Goal: Task Accomplishment & Management: Manage account settings

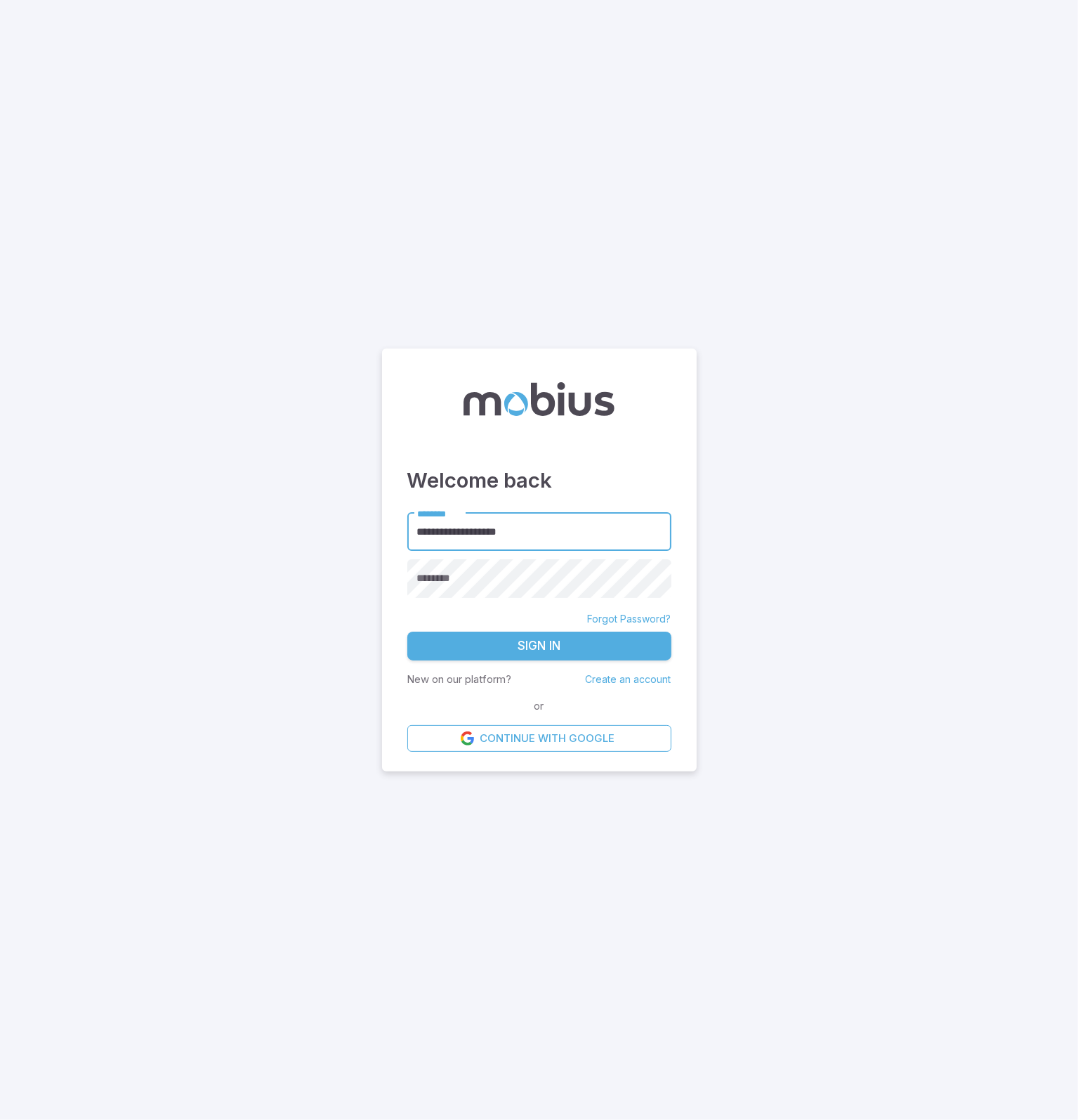
click at [652, 617] on link "Forgot Password?" at bounding box center [629, 619] width 83 height 14
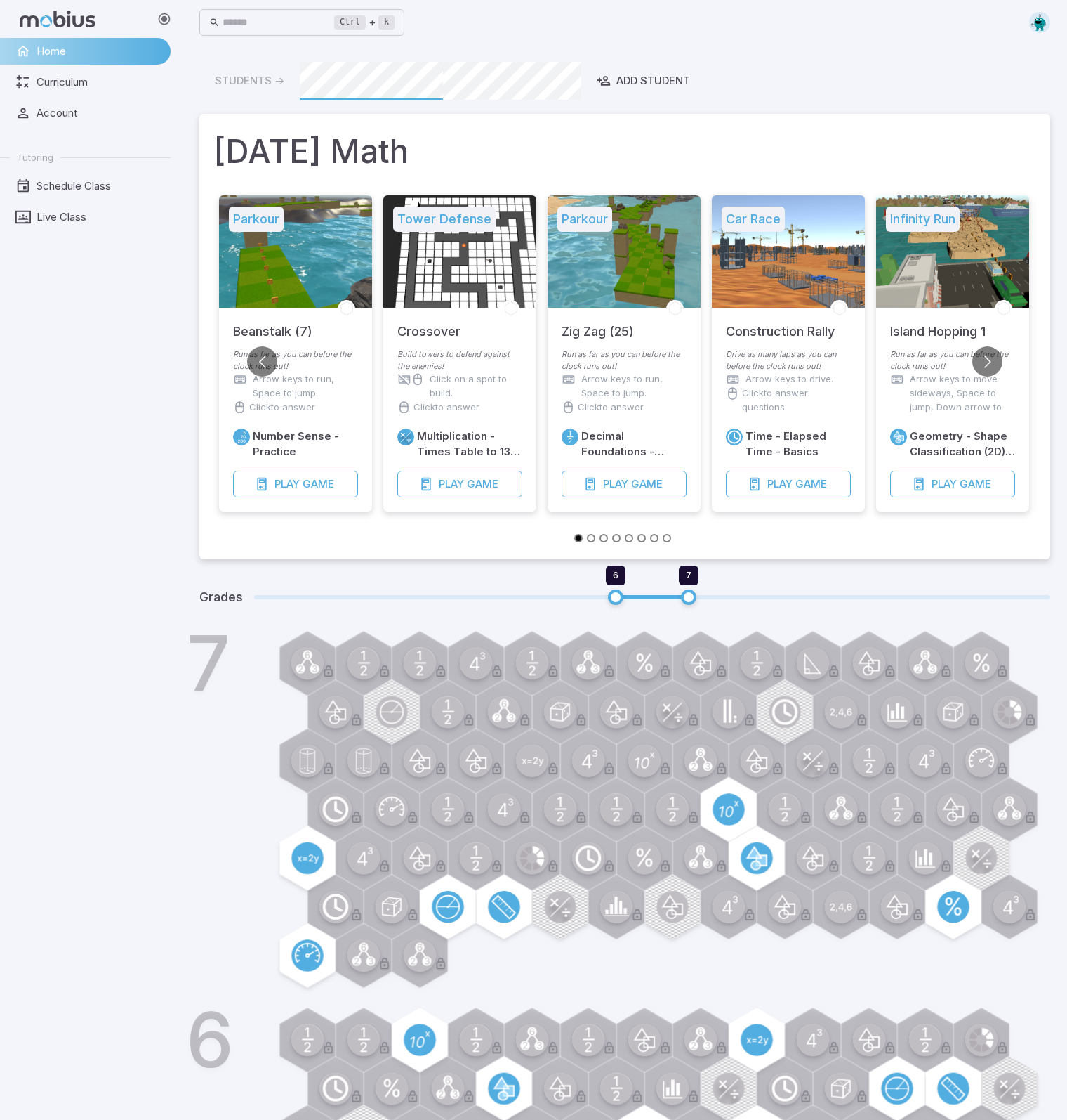
click at [58, 45] on span "Home" at bounding box center [99, 51] width 124 height 15
click at [61, 106] on span "Account" at bounding box center [99, 112] width 124 height 15
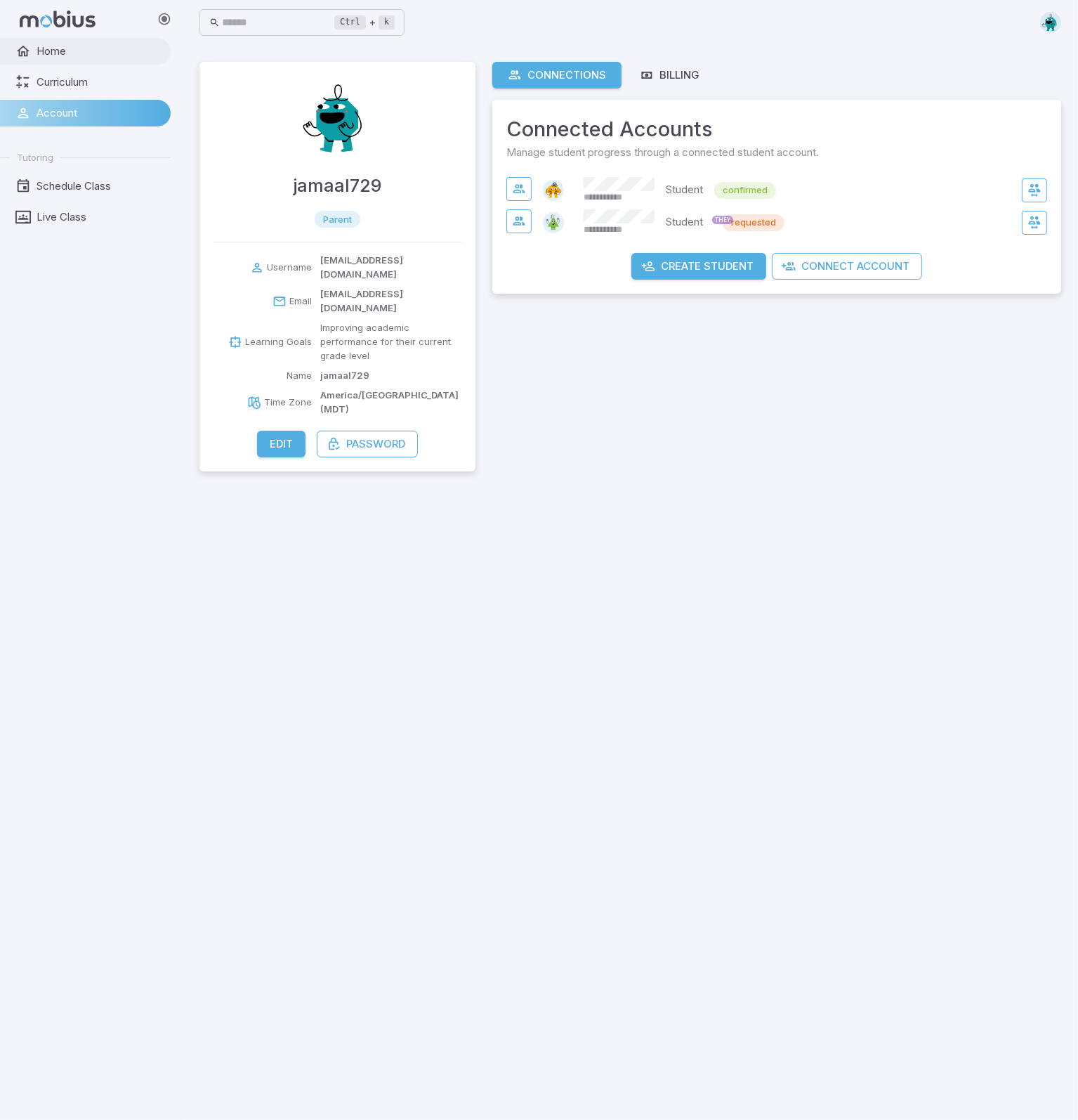
click at [47, 51] on span "Home" at bounding box center [99, 51] width 124 height 15
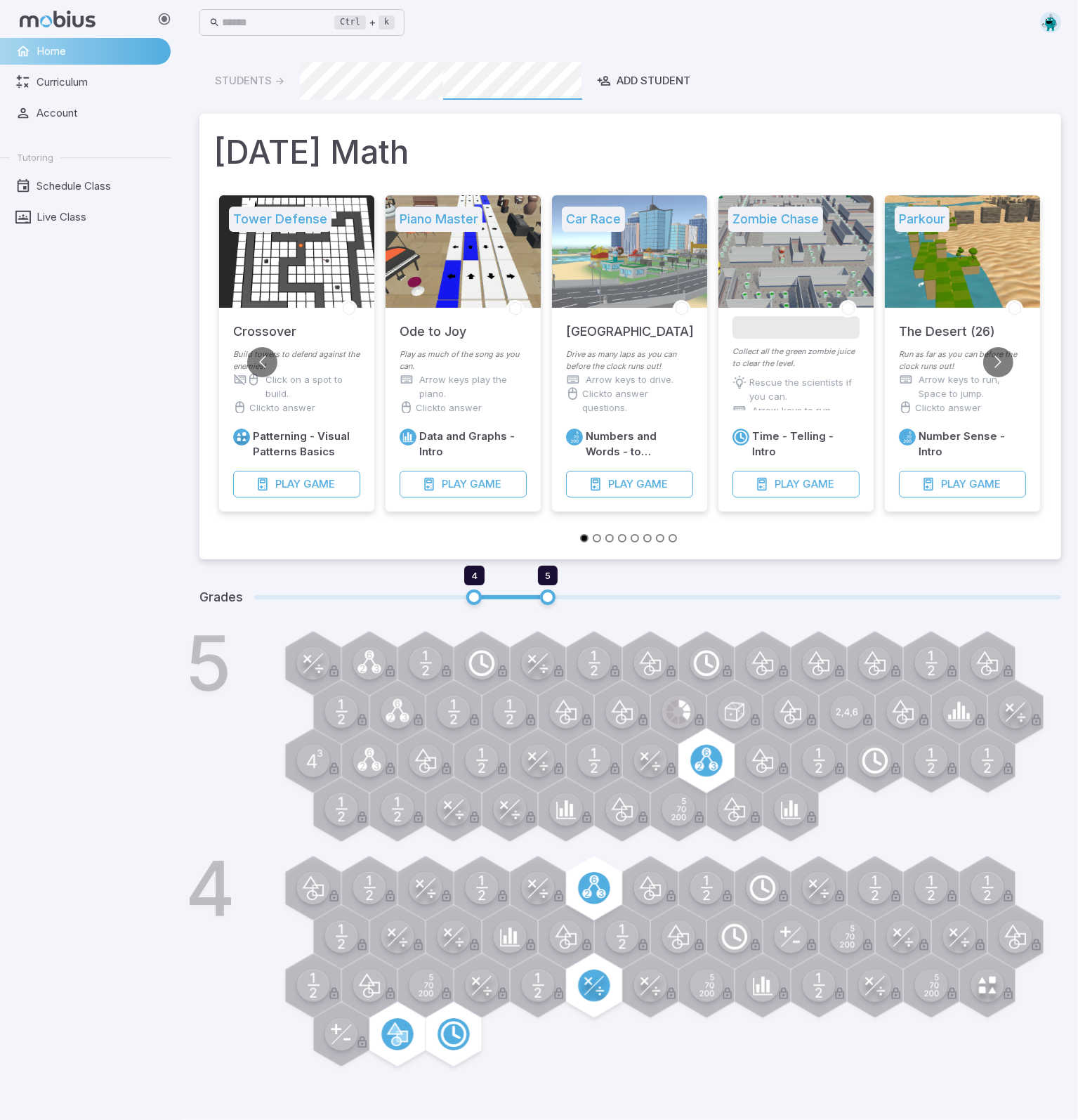
click at [45, 57] on span "Home" at bounding box center [99, 51] width 124 height 15
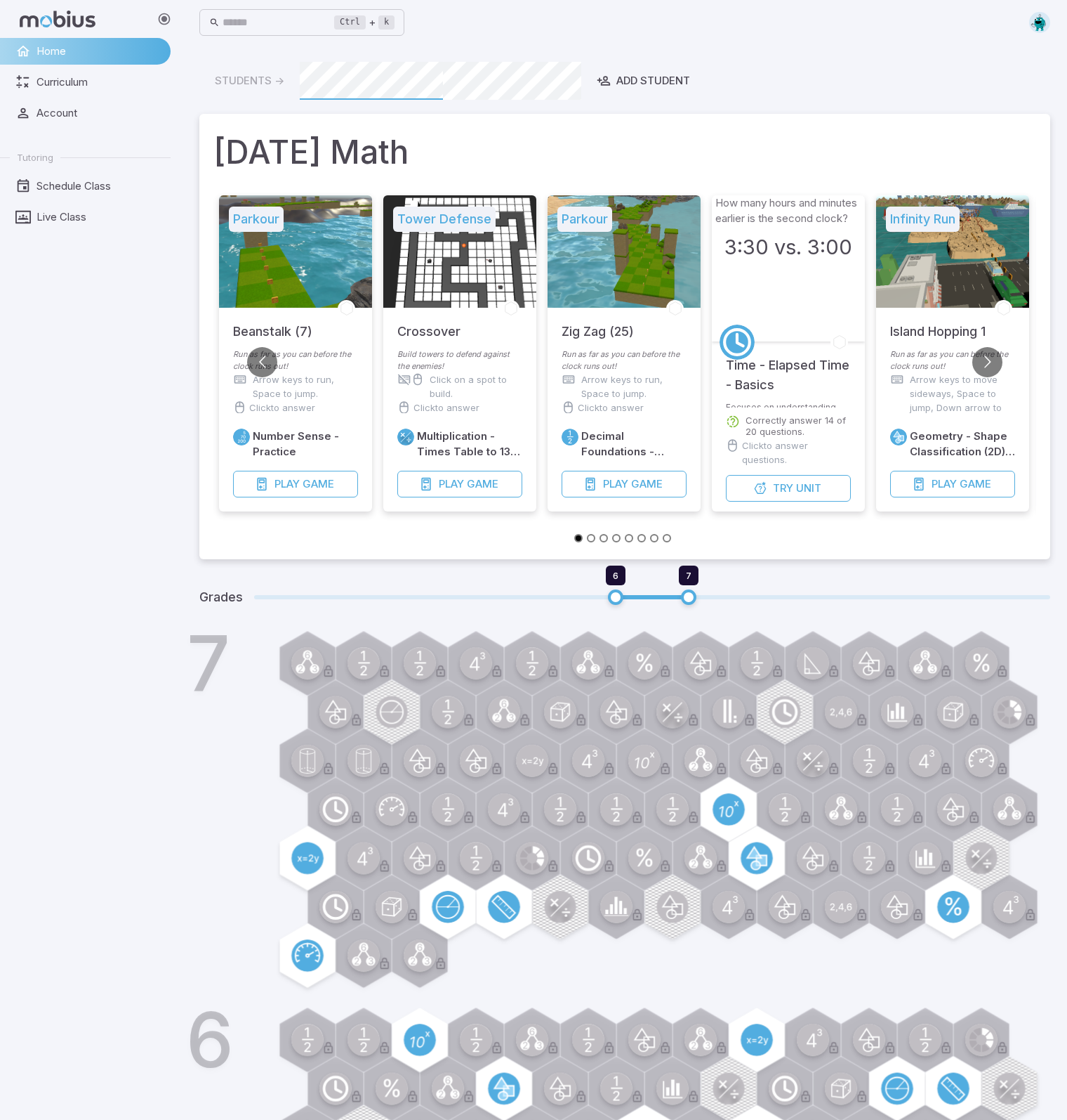
click at [1036, 28] on img at bounding box center [1040, 22] width 21 height 21
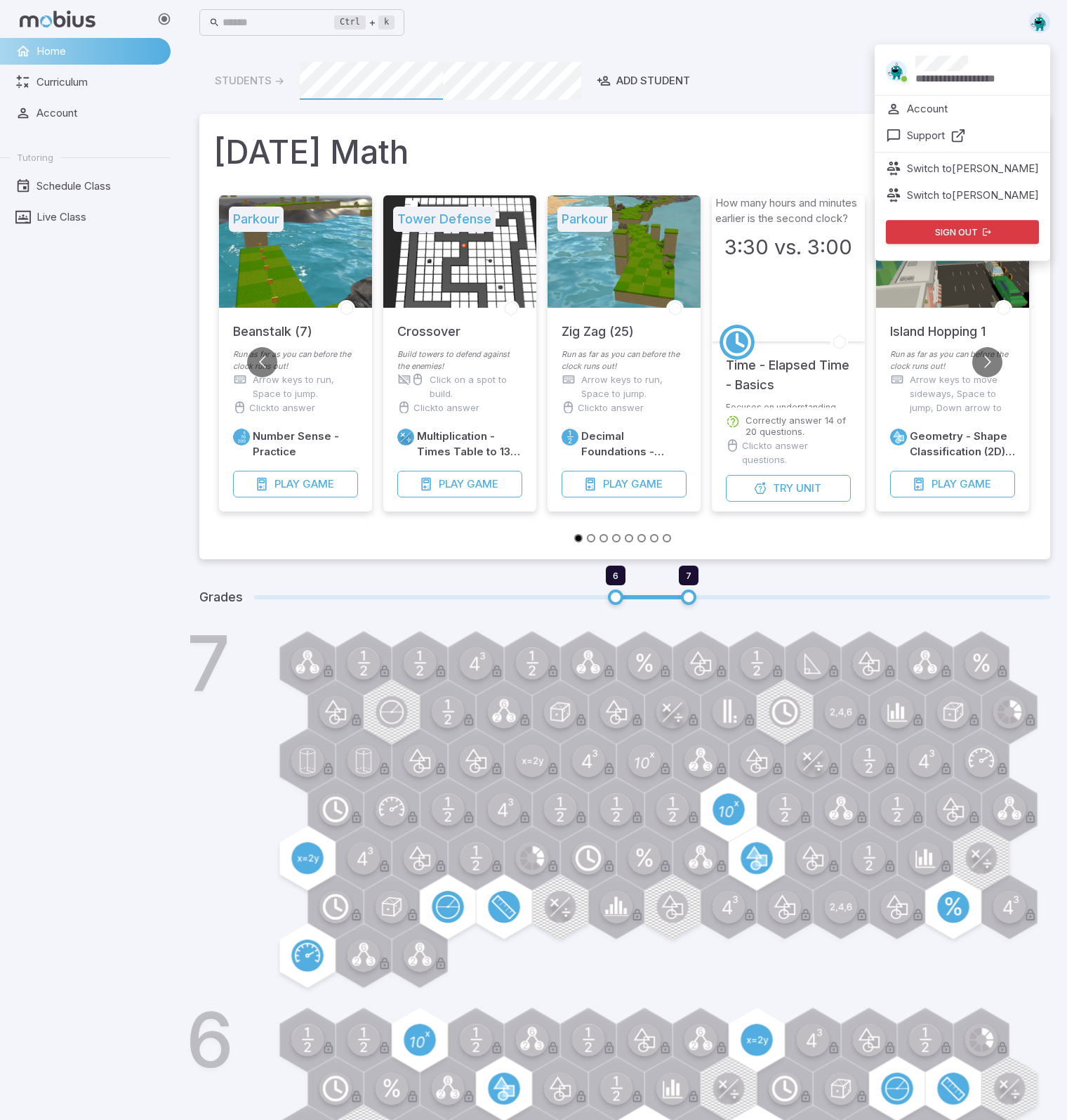
click at [974, 170] on p "Switch to Manaal Ahmed" at bounding box center [974, 168] width 132 height 15
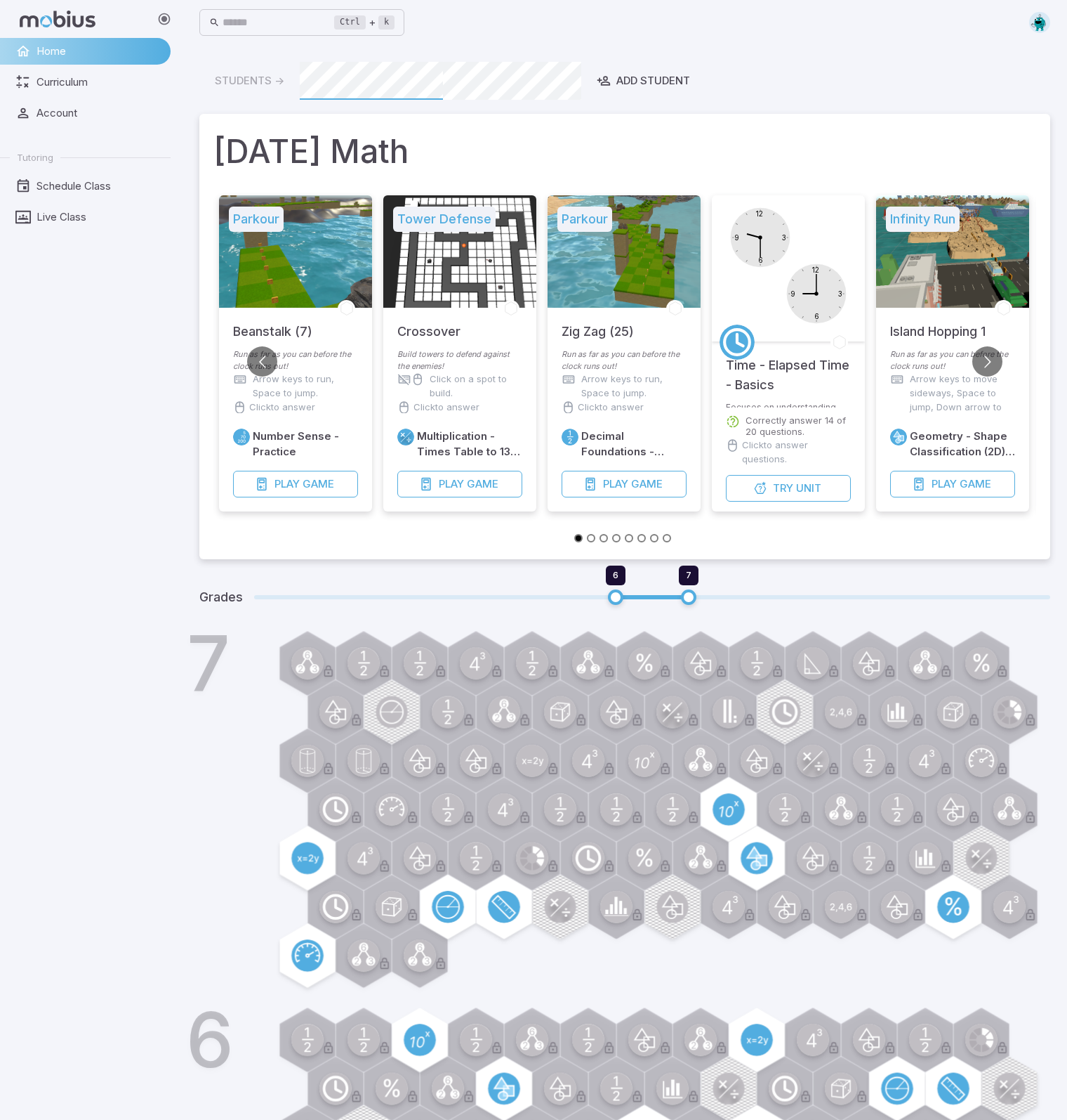
click at [1042, 24] on img at bounding box center [1040, 22] width 21 height 21
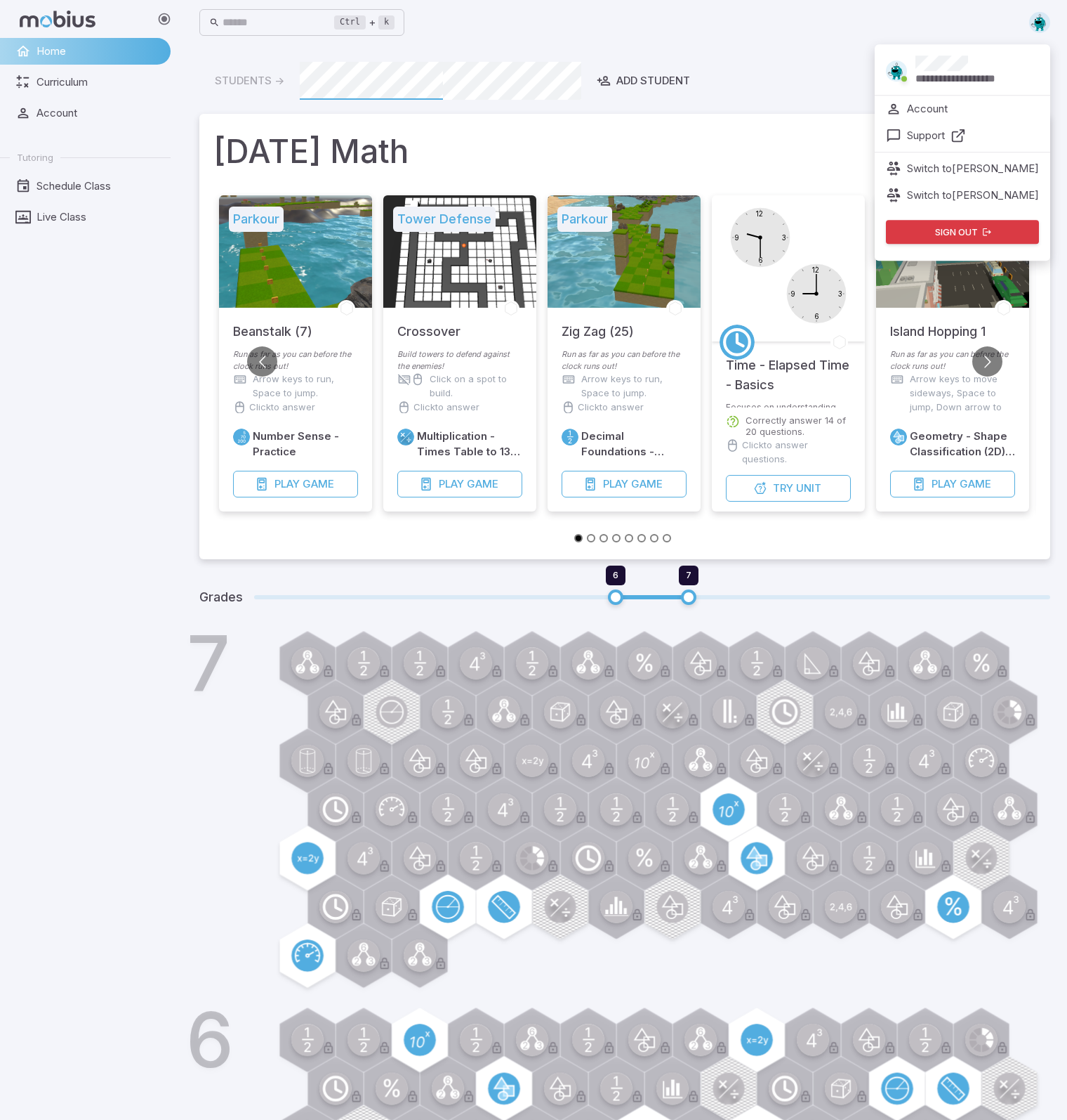
click at [968, 191] on p "Switch to Jameel Ahmed" at bounding box center [974, 195] width 132 height 15
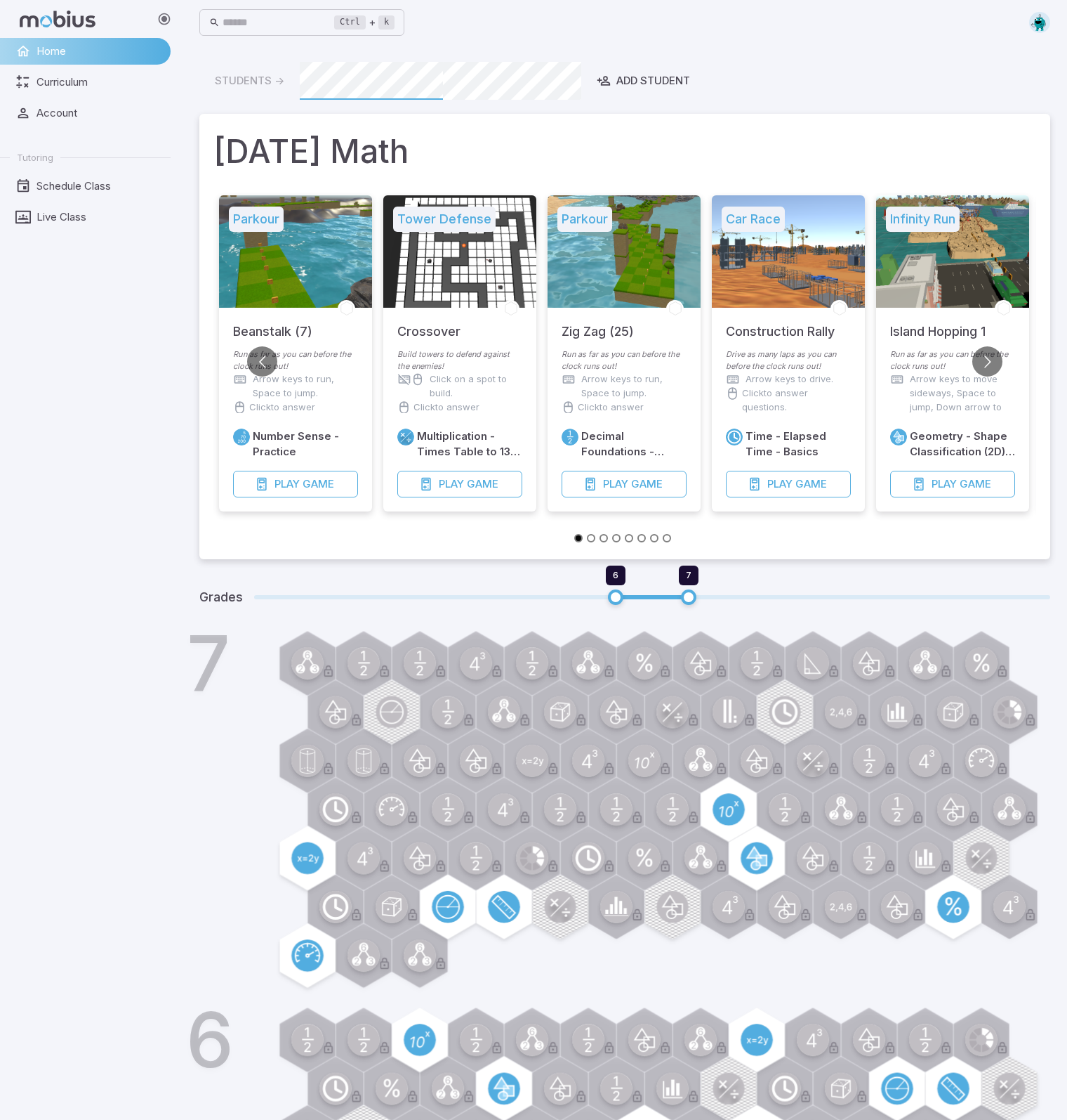
click at [1035, 24] on img at bounding box center [1040, 22] width 21 height 21
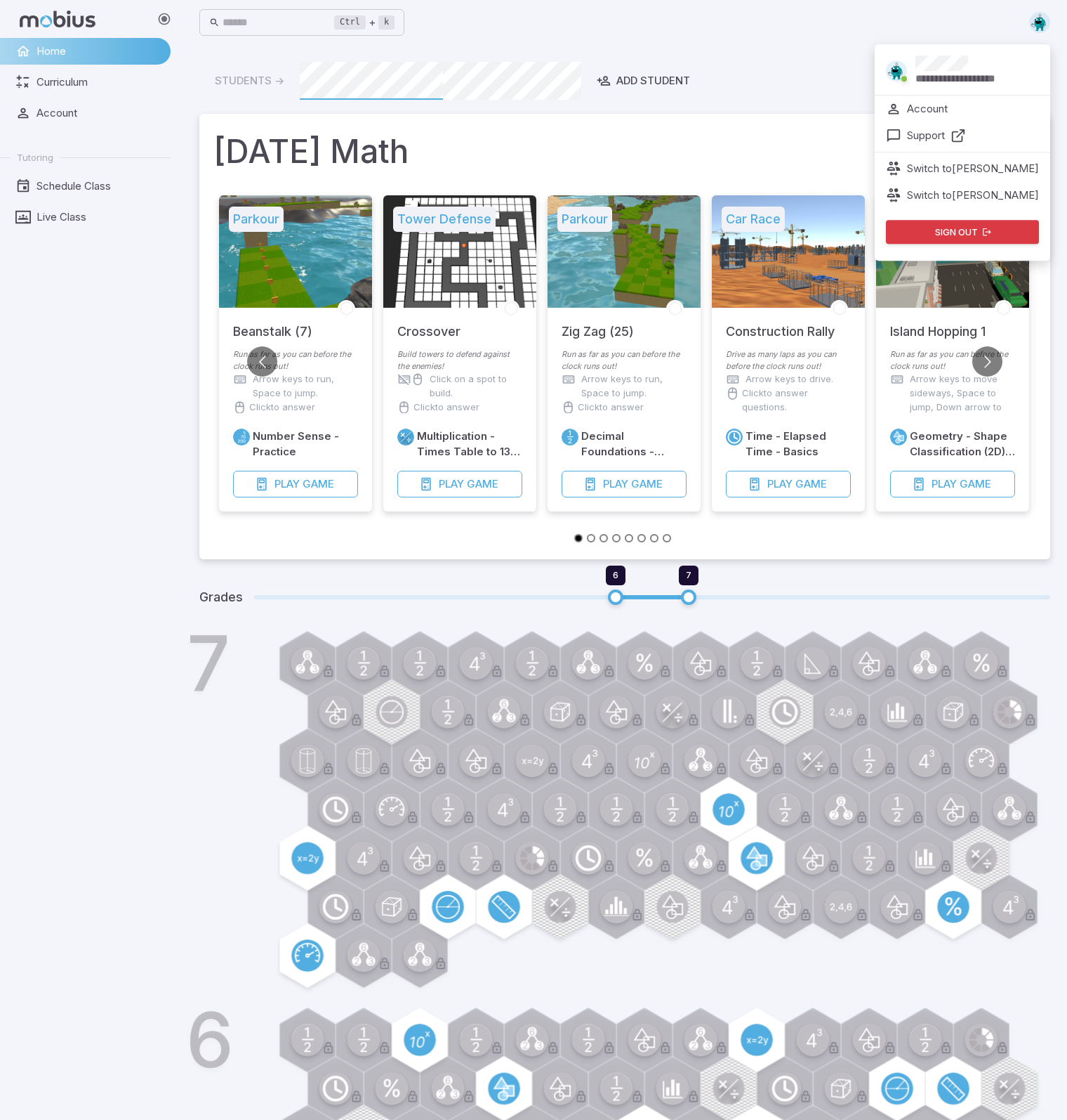
click at [946, 111] on p "Account" at bounding box center [928, 109] width 41 height 15
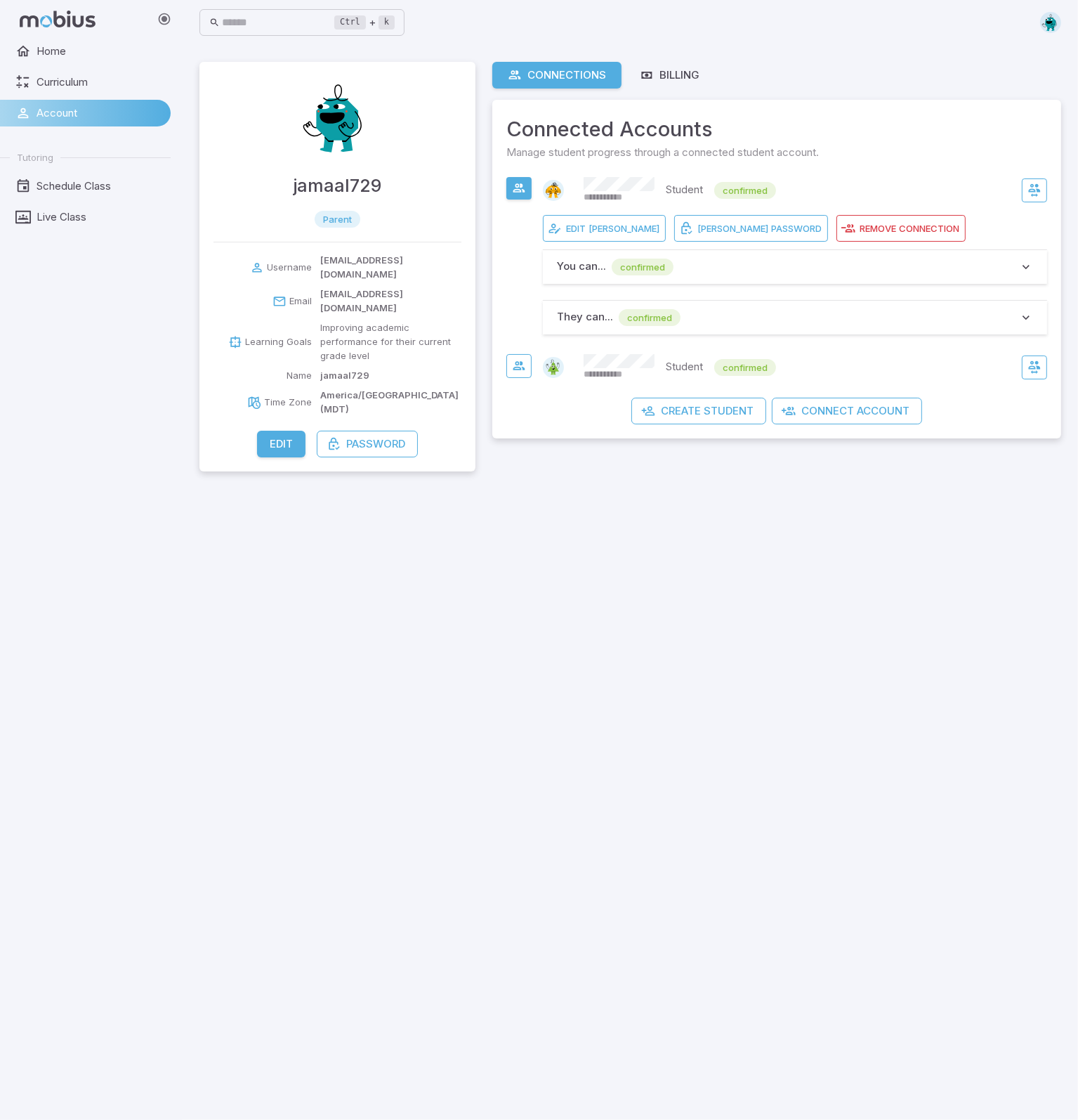
click at [1026, 265] on icon "button" at bounding box center [1026, 267] width 14 height 14
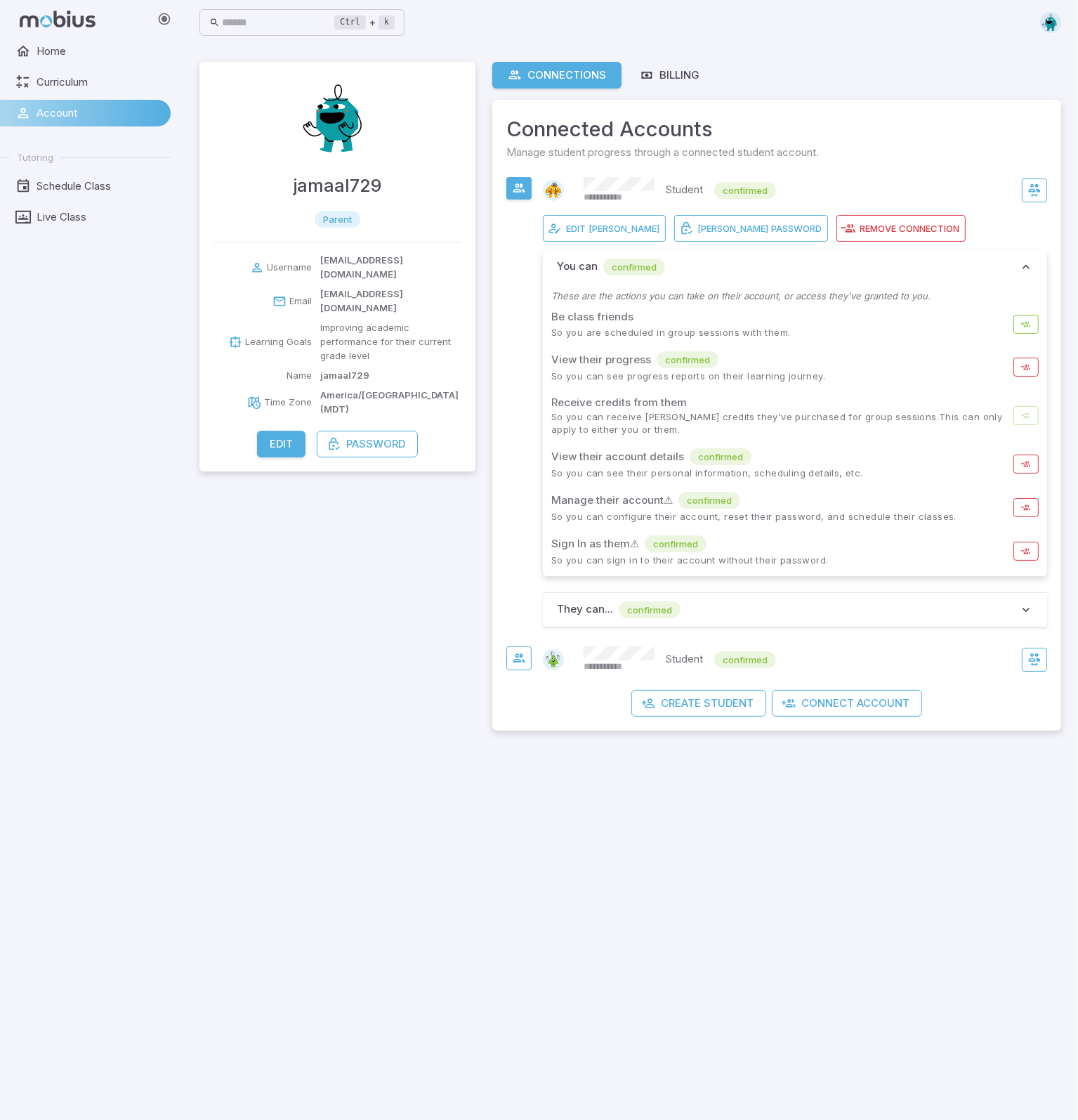
click at [1026, 265] on icon "button" at bounding box center [1026, 267] width 14 height 14
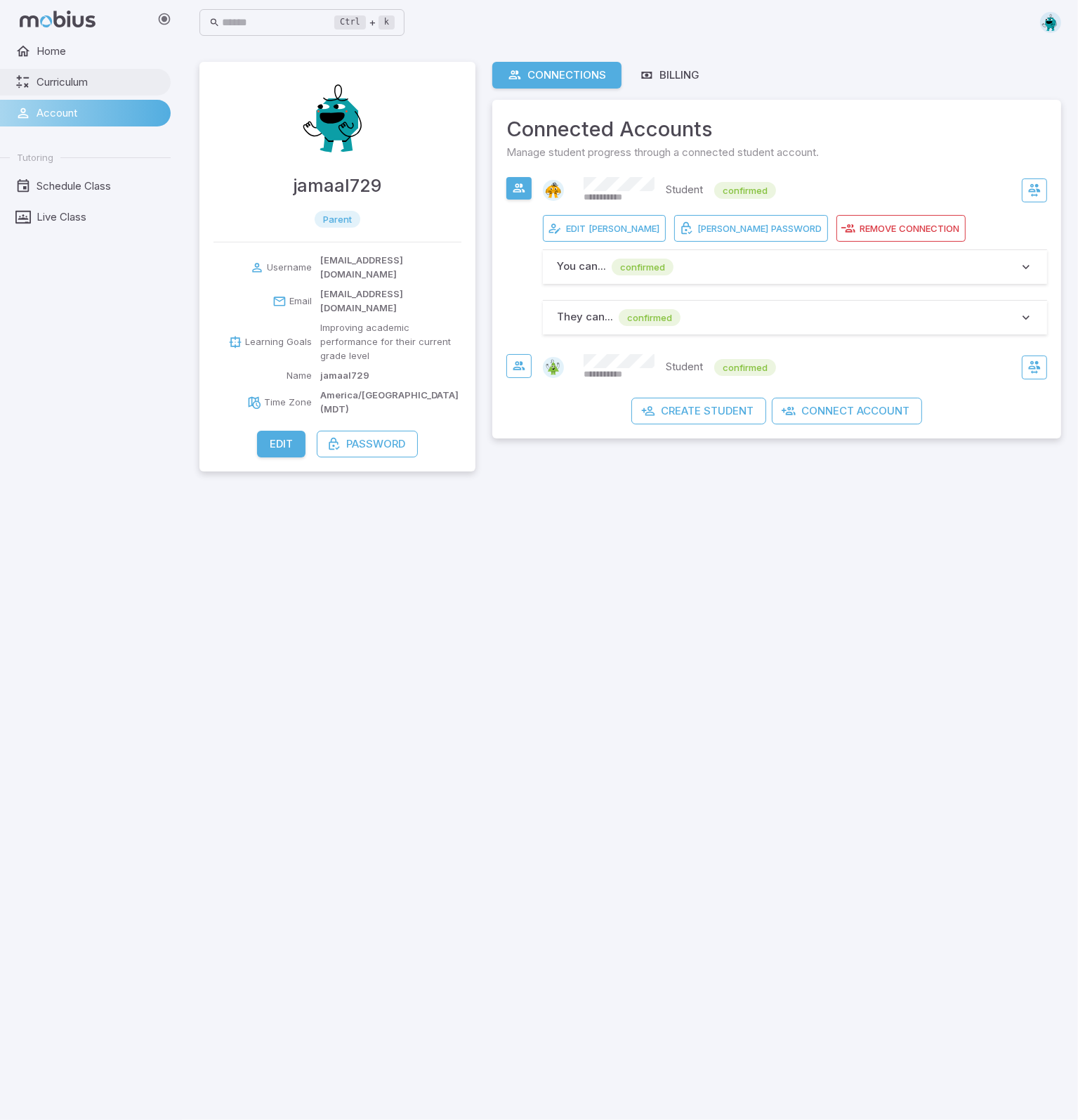
click at [61, 81] on span "Curriculum" at bounding box center [99, 82] width 124 height 15
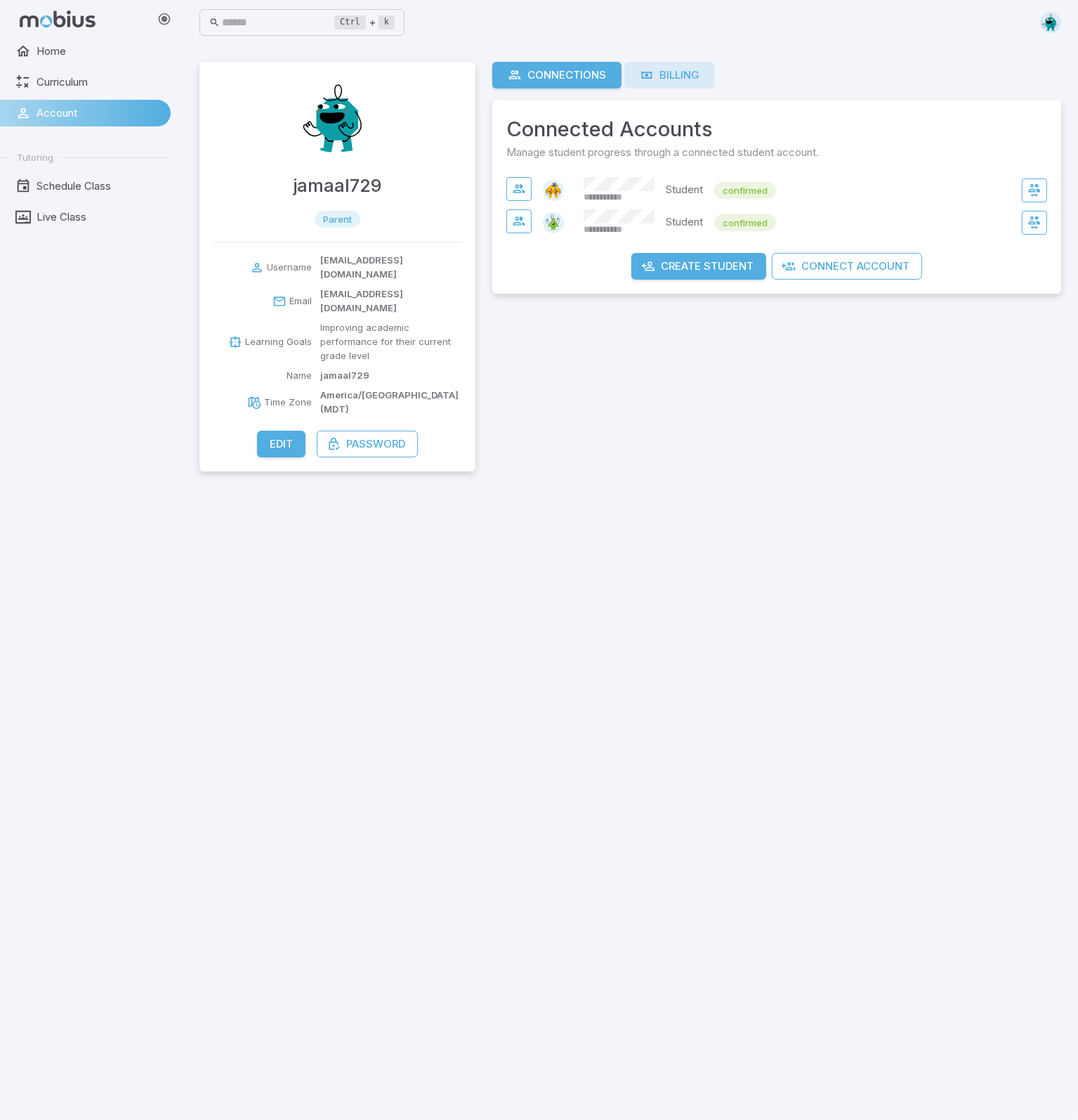
click at [677, 84] on link "Billing" at bounding box center [670, 75] width 91 height 27
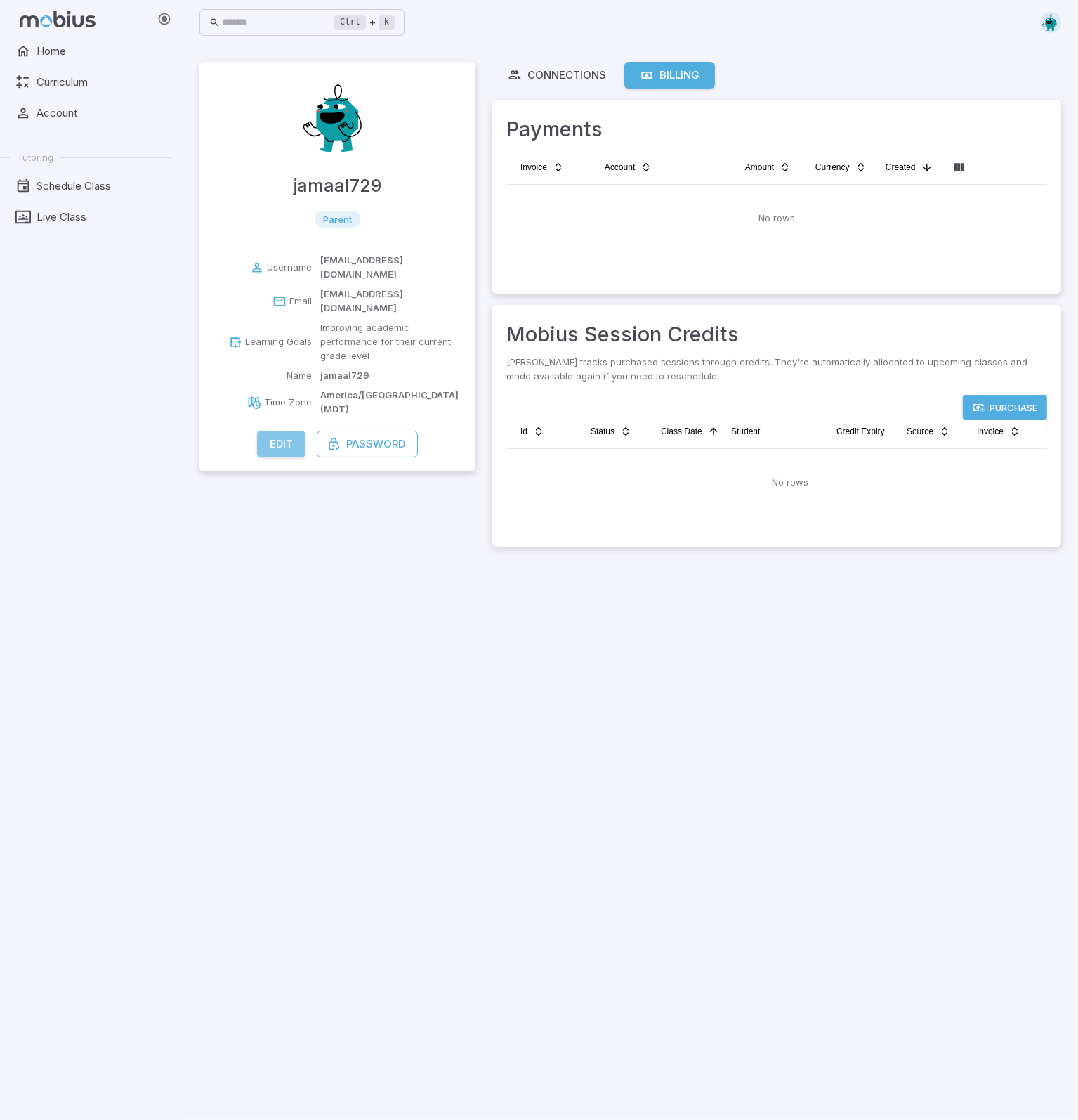
click at [289, 431] on button "Edit" at bounding box center [280, 444] width 48 height 27
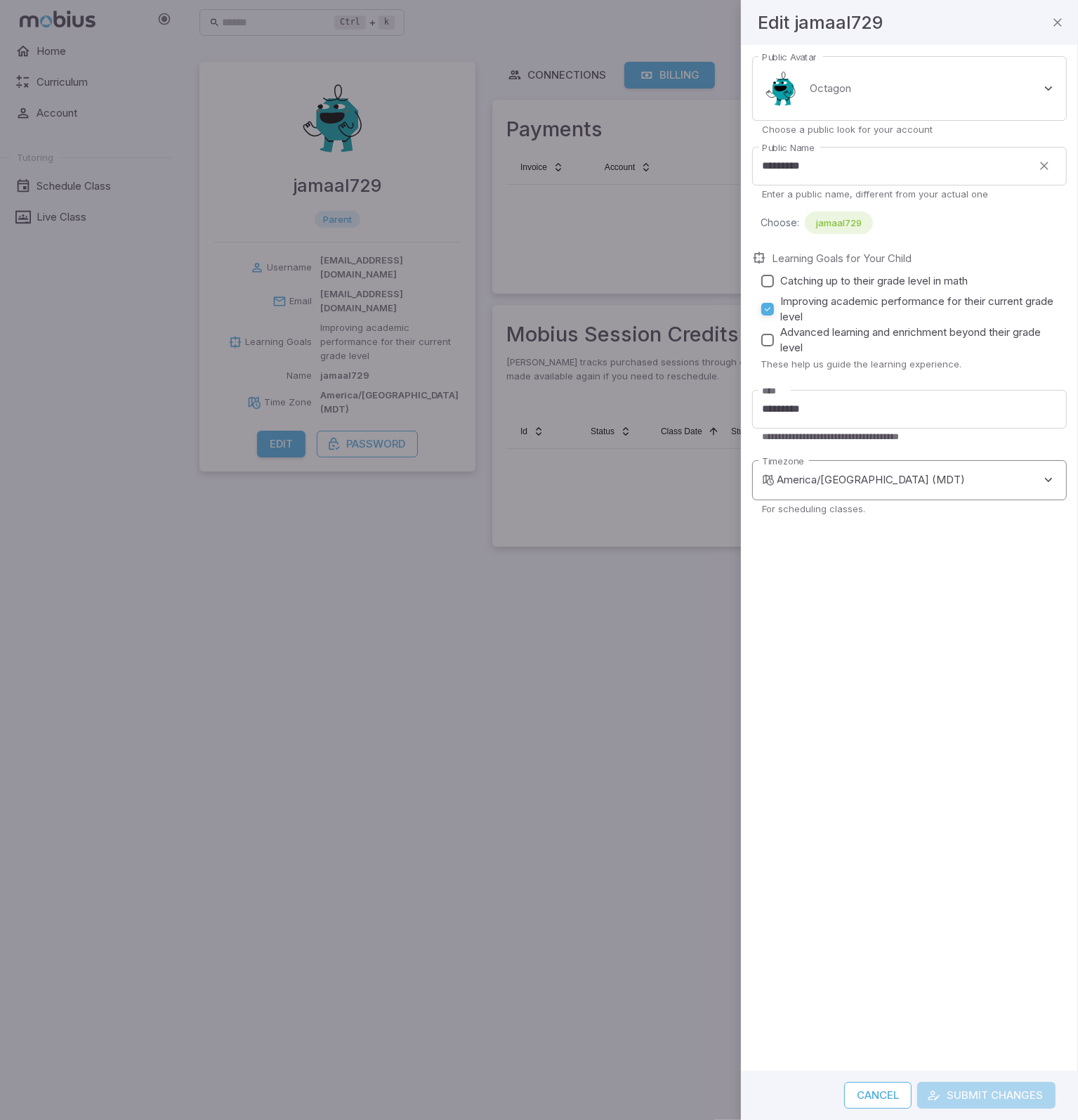
click at [1020, 484] on body "**********" at bounding box center [539, 560] width 1078 height 1120
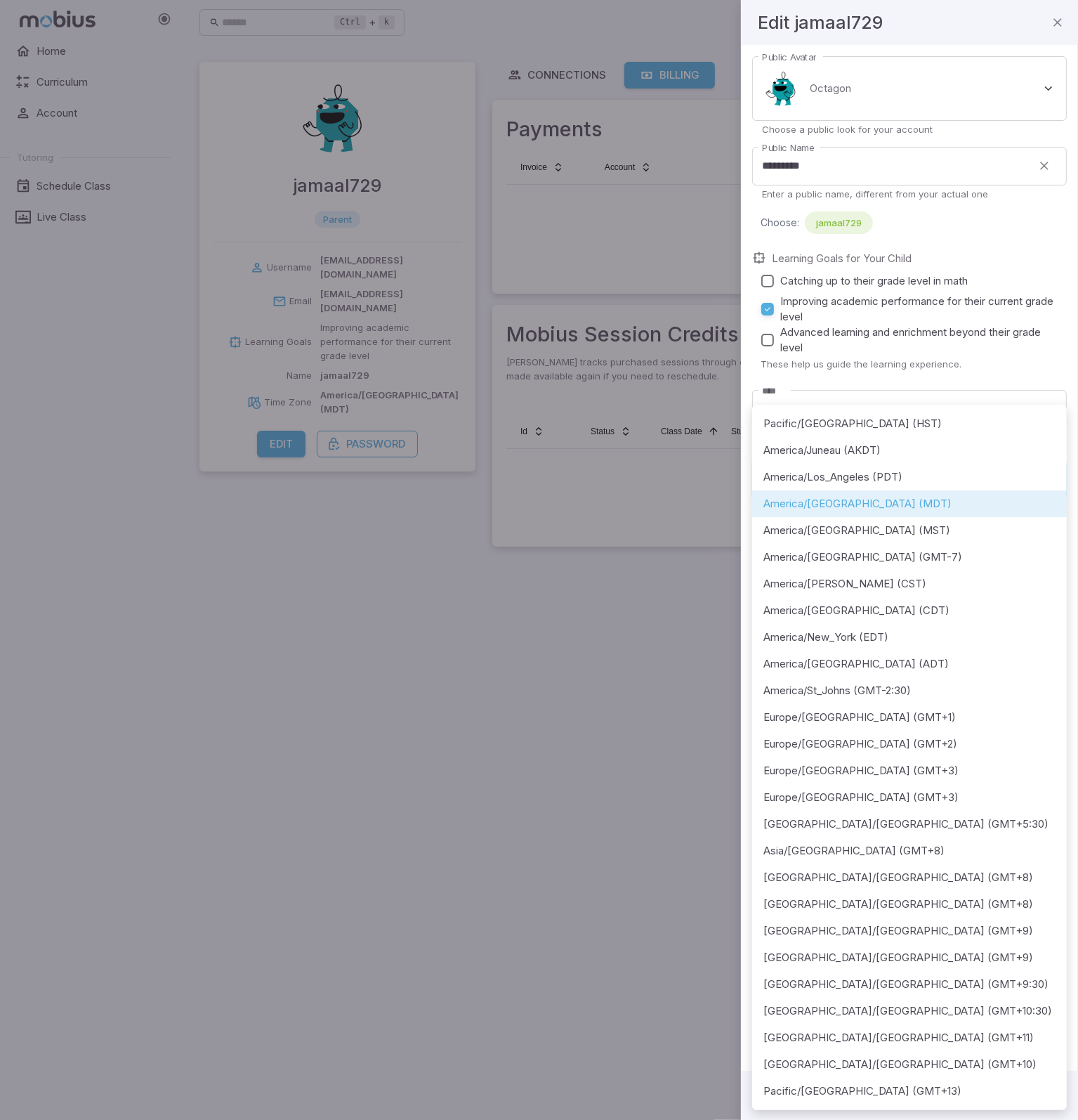
click at [406, 686] on div at bounding box center [539, 560] width 1078 height 1120
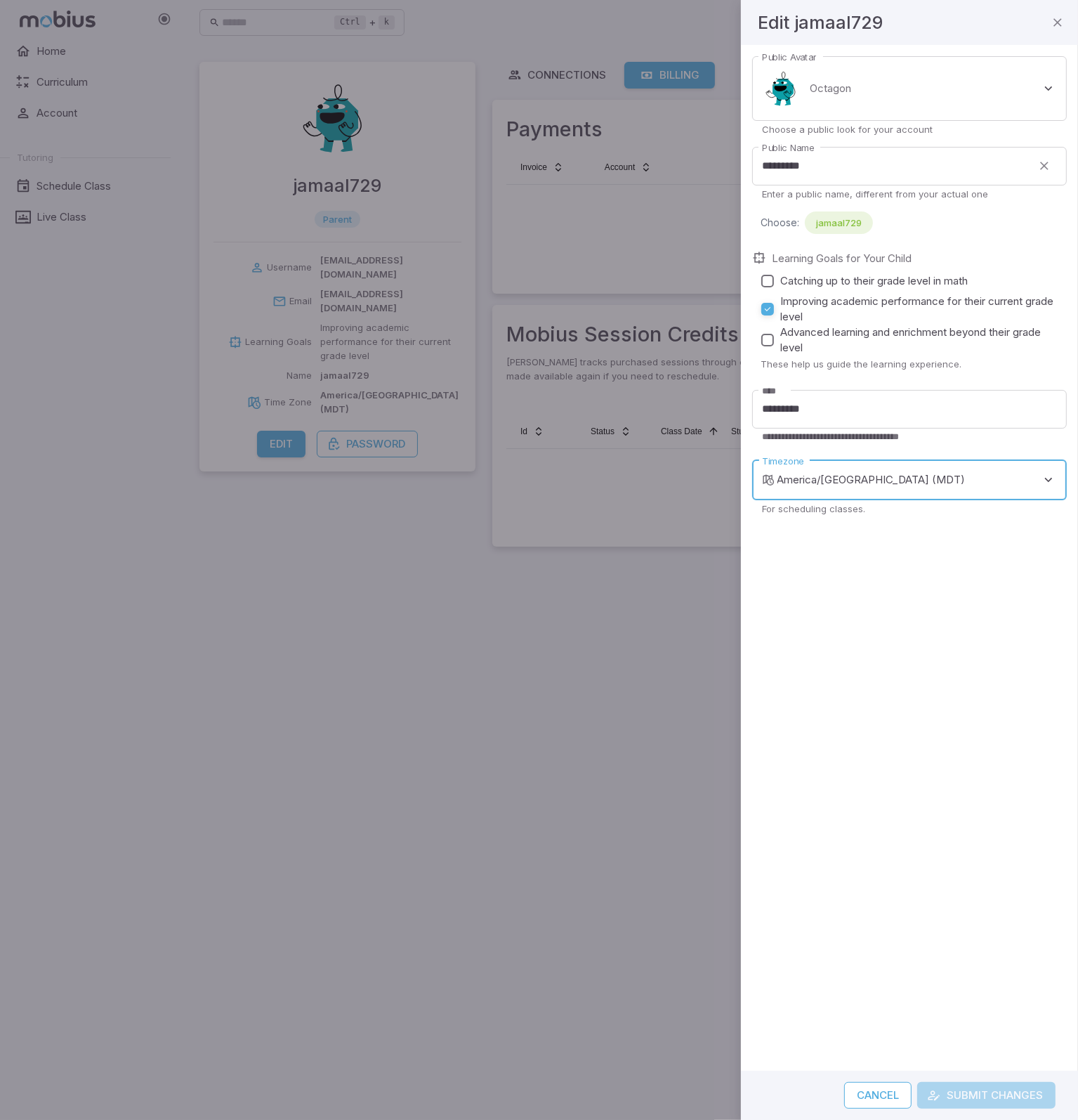
click at [495, 698] on div at bounding box center [539, 560] width 1078 height 1120
click at [851, 1088] on button "Cancel" at bounding box center [878, 1095] width 68 height 27
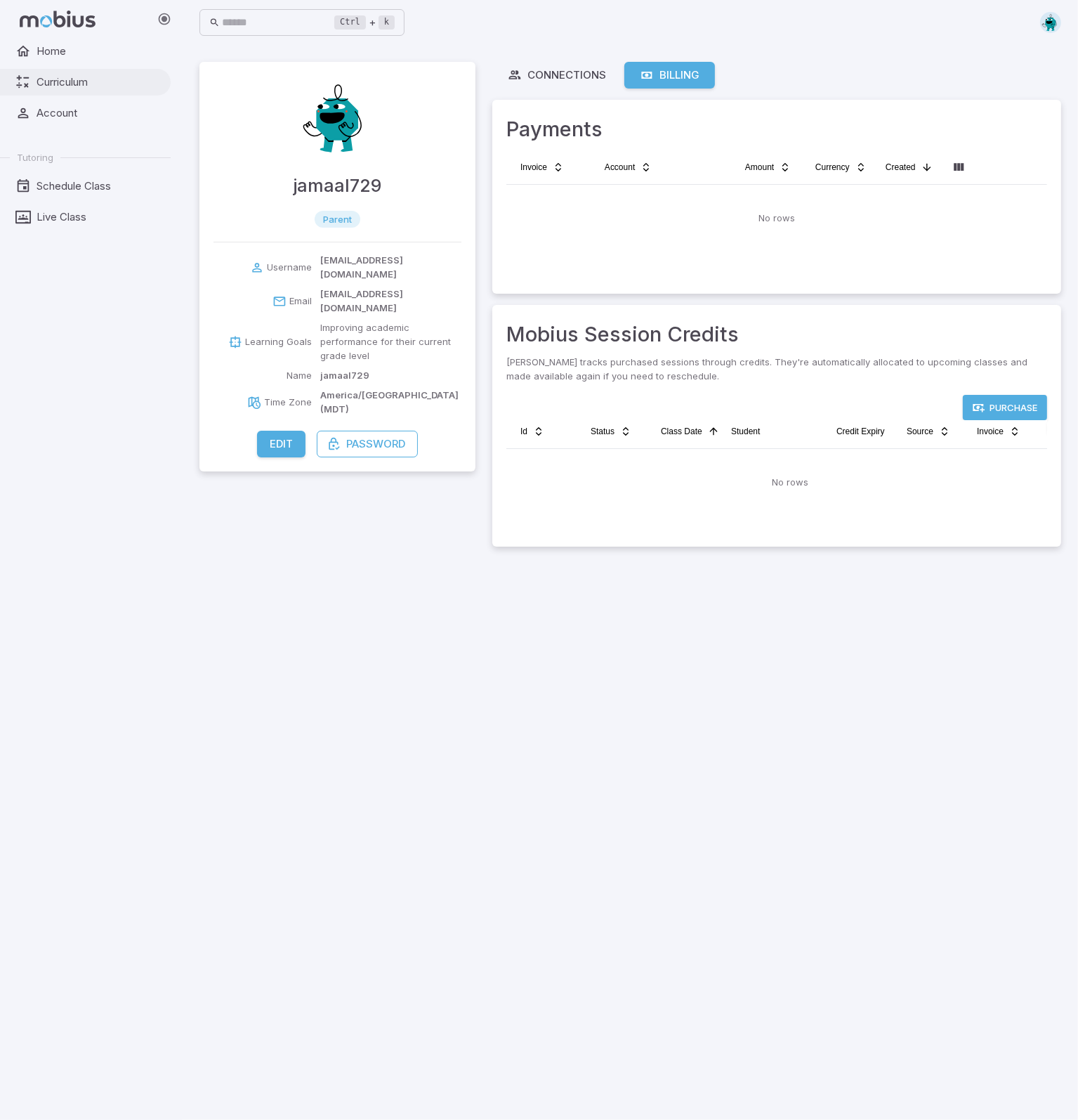
click at [70, 80] on span "Curriculum" at bounding box center [99, 82] width 124 height 15
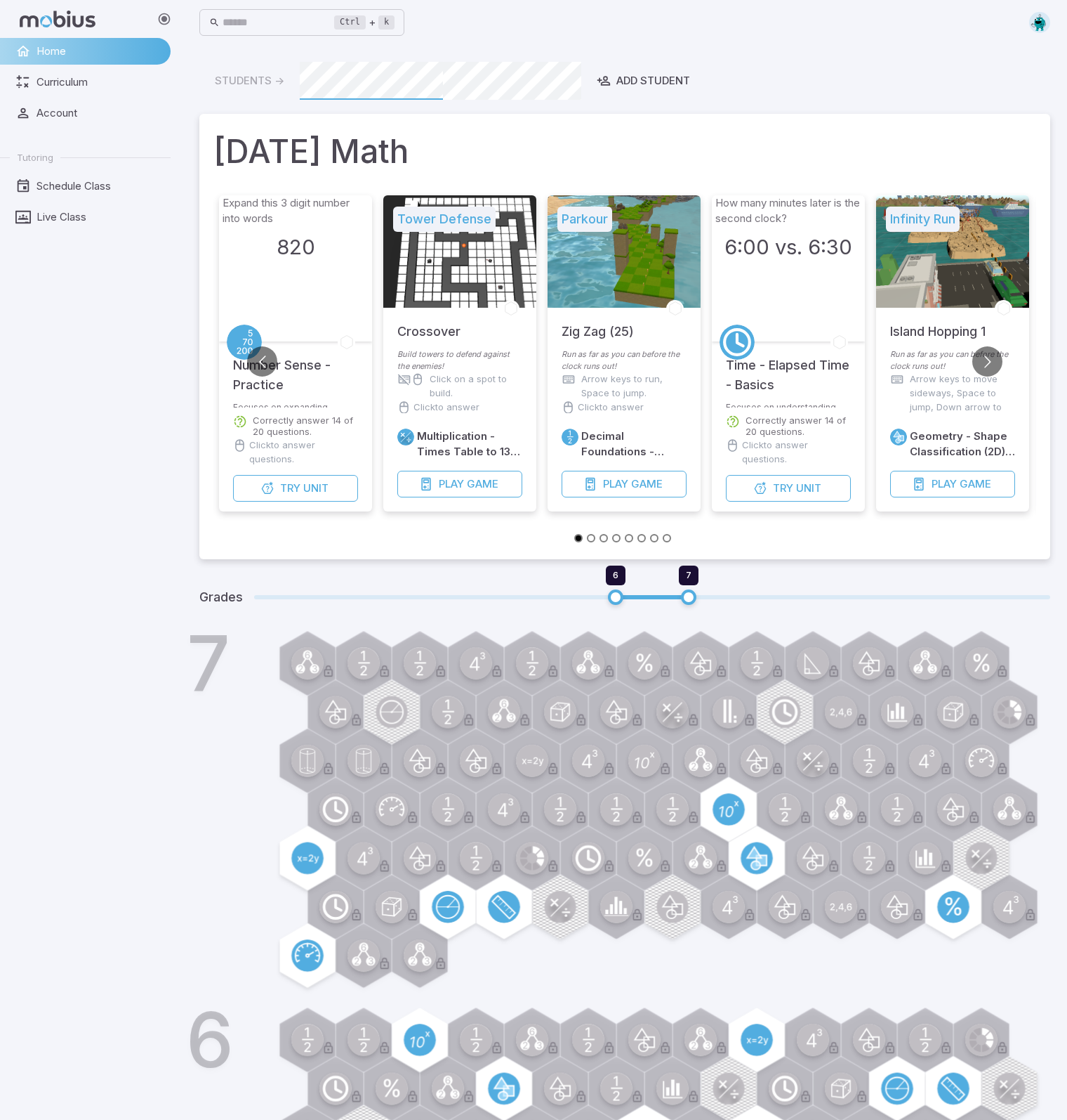
click at [65, 22] on icon at bounding box center [57, 19] width 75 height 17
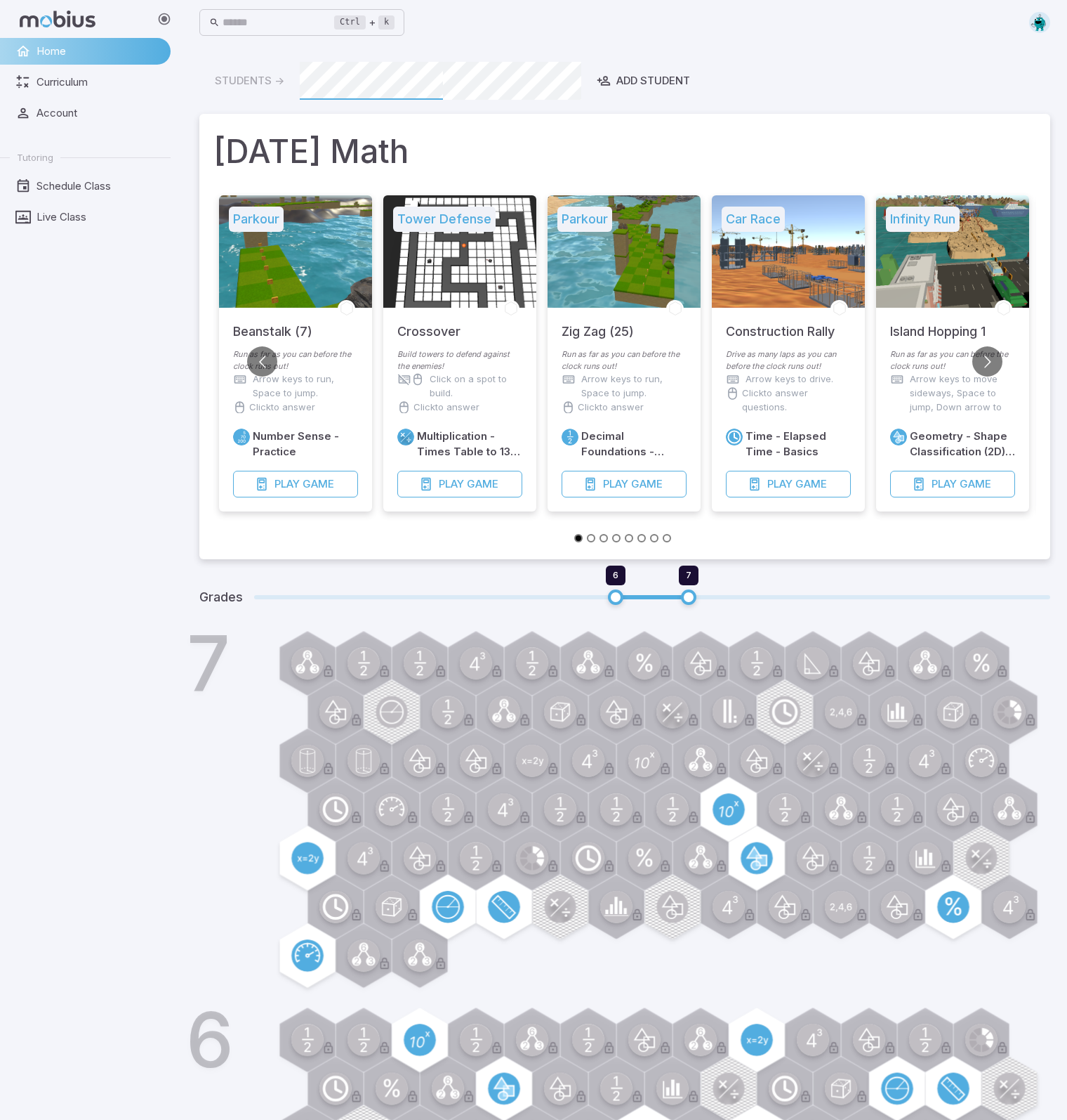
click at [84, 50] on span "Home" at bounding box center [99, 51] width 124 height 15
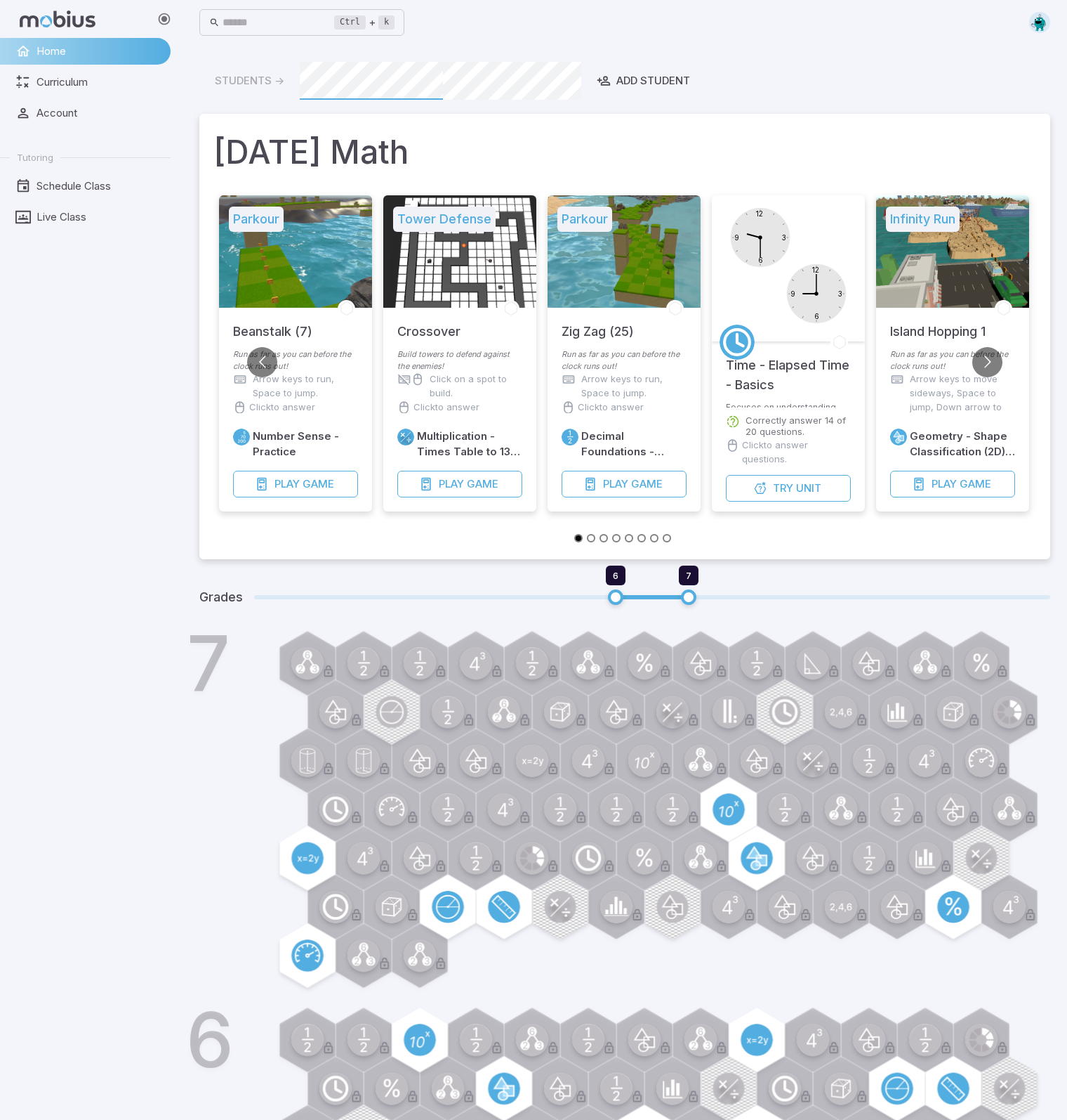
click at [1032, 22] on img at bounding box center [1040, 22] width 21 height 21
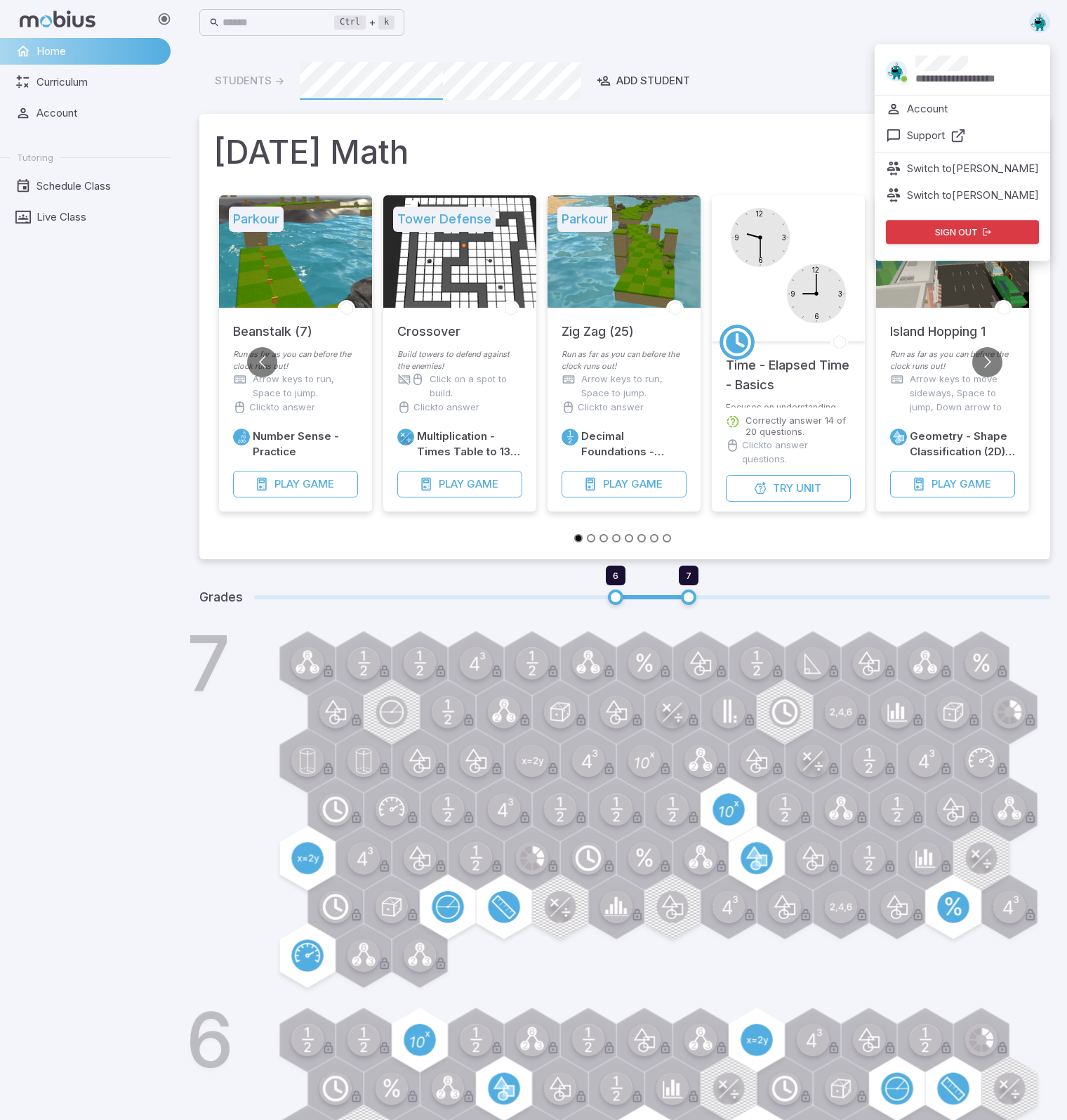
click at [955, 234] on button "Sign out" at bounding box center [962, 232] width 153 height 24
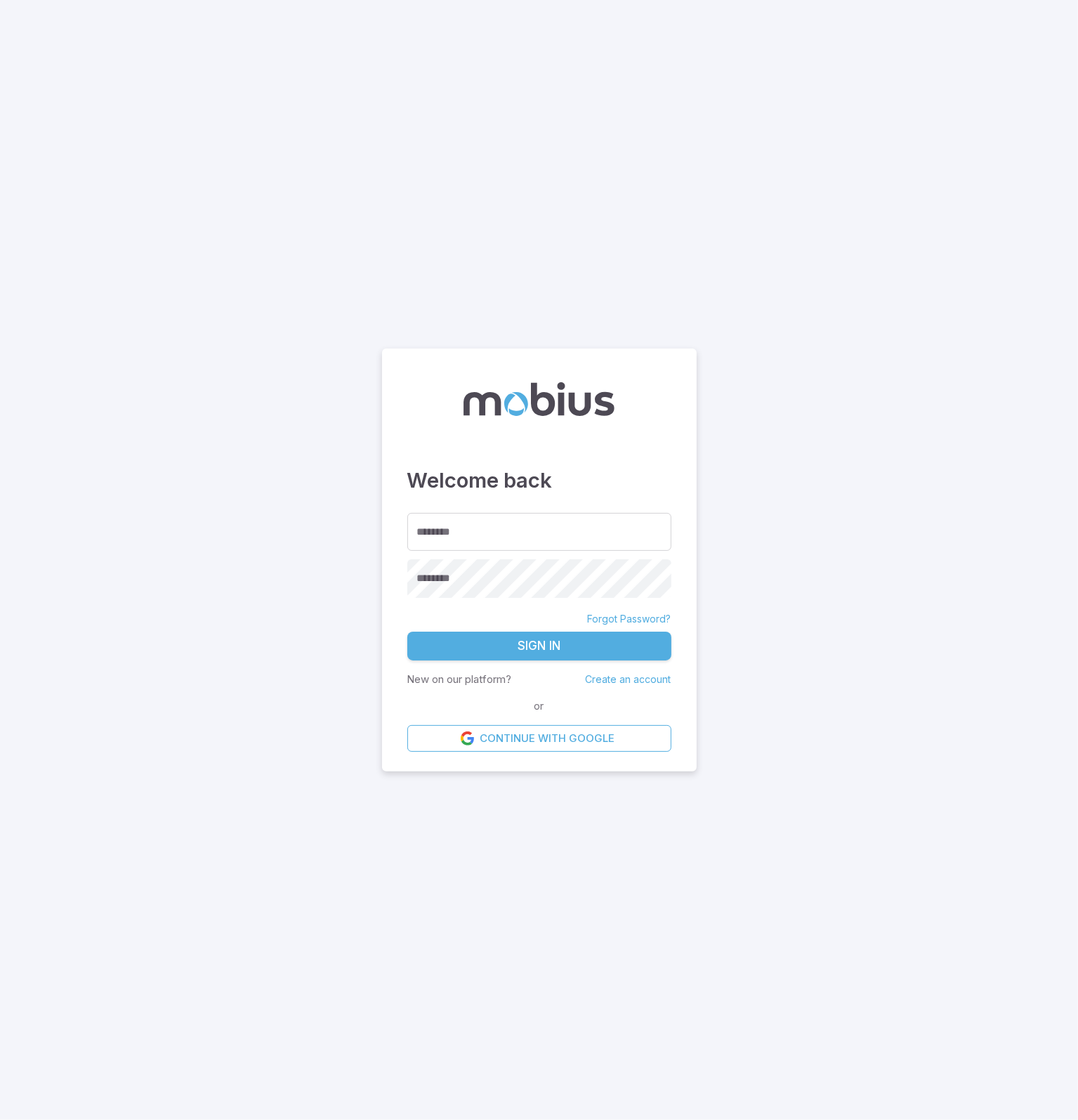
click at [826, 349] on main "Welcome back ******** ******** ******** Forgot Password? Sign In New on our pla…" at bounding box center [539, 560] width 1078 height 1120
drag, startPoint x: 566, startPoint y: 481, endPoint x: 401, endPoint y: 457, distance: 166.7
click at [401, 457] on div "Welcome back ******** ******** ******** Forgot Password? Sign In New on our pla…" at bounding box center [539, 560] width 314 height 424
copy h3 "Welcome back"
